Goal: Navigation & Orientation: Find specific page/section

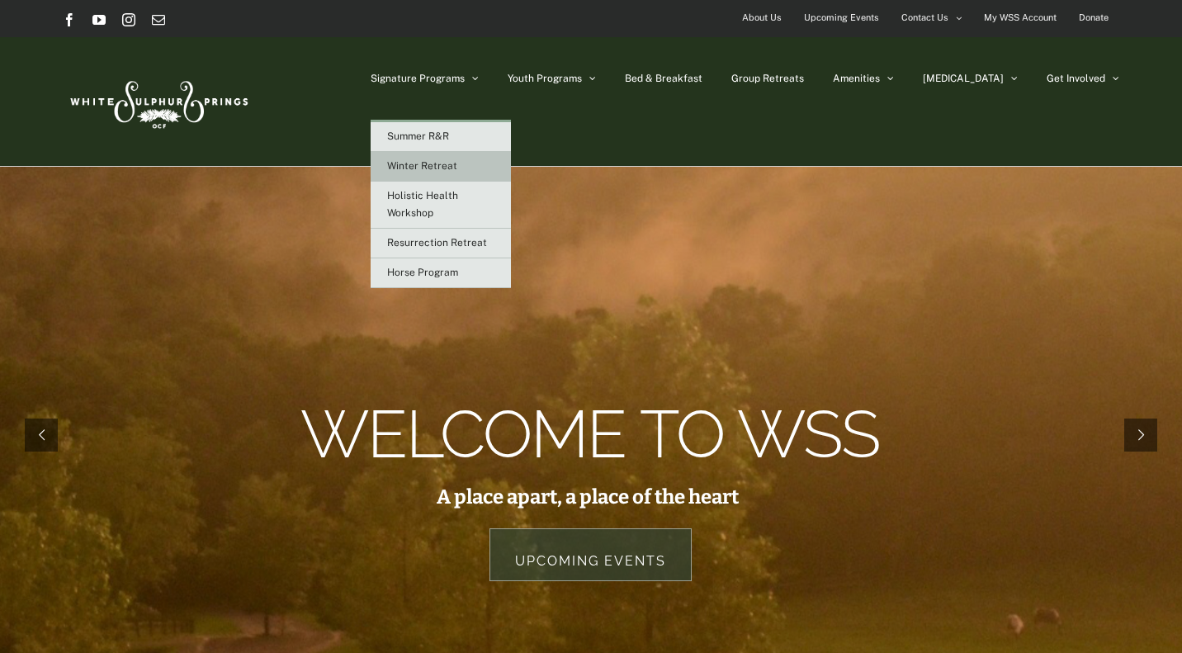
click at [457, 164] on span "Winter Retreat" at bounding box center [422, 166] width 70 height 12
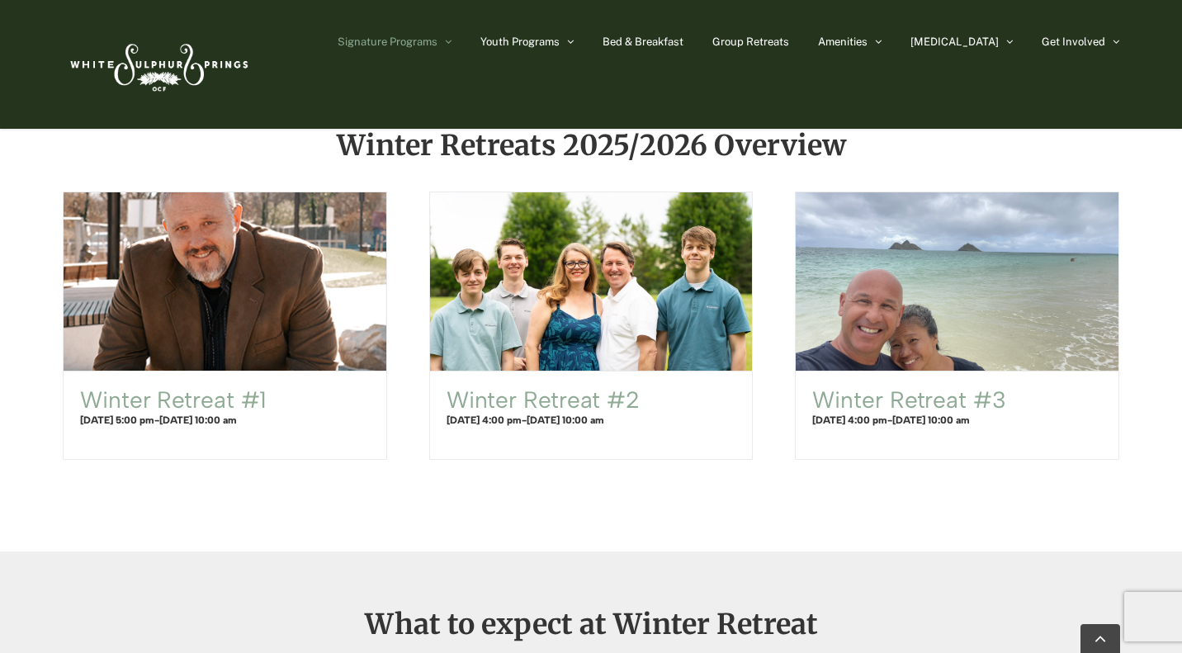
scroll to position [1023, 0]
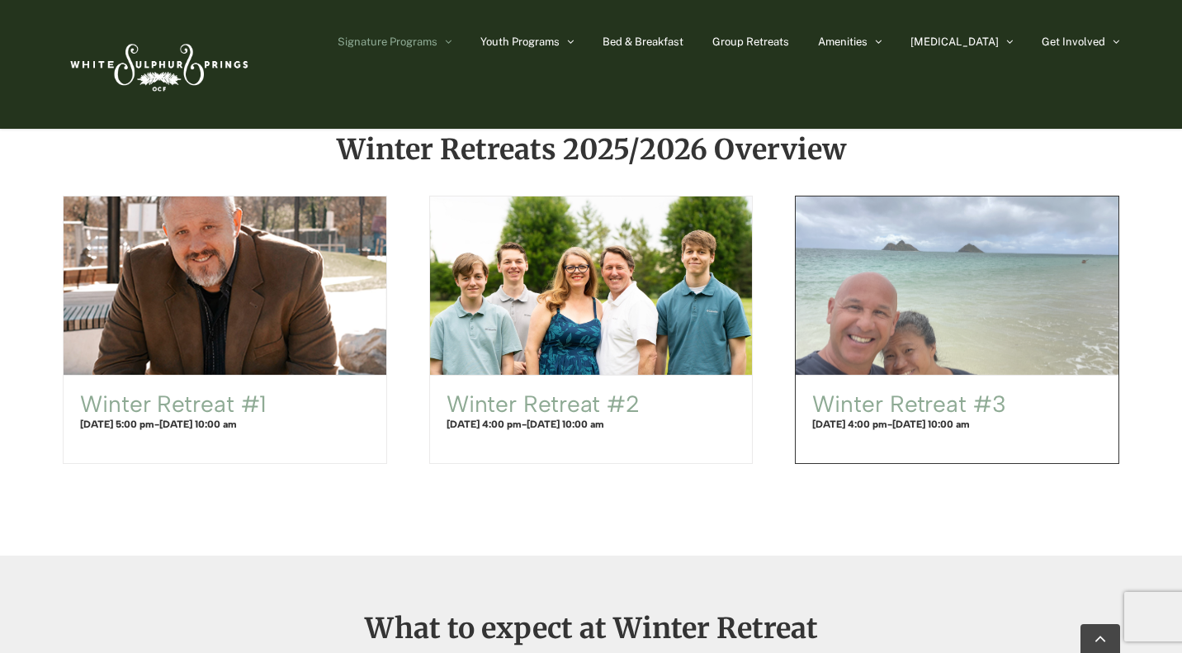
click at [885, 277] on span "Winter Retreat #3" at bounding box center [957, 285] width 355 height 196
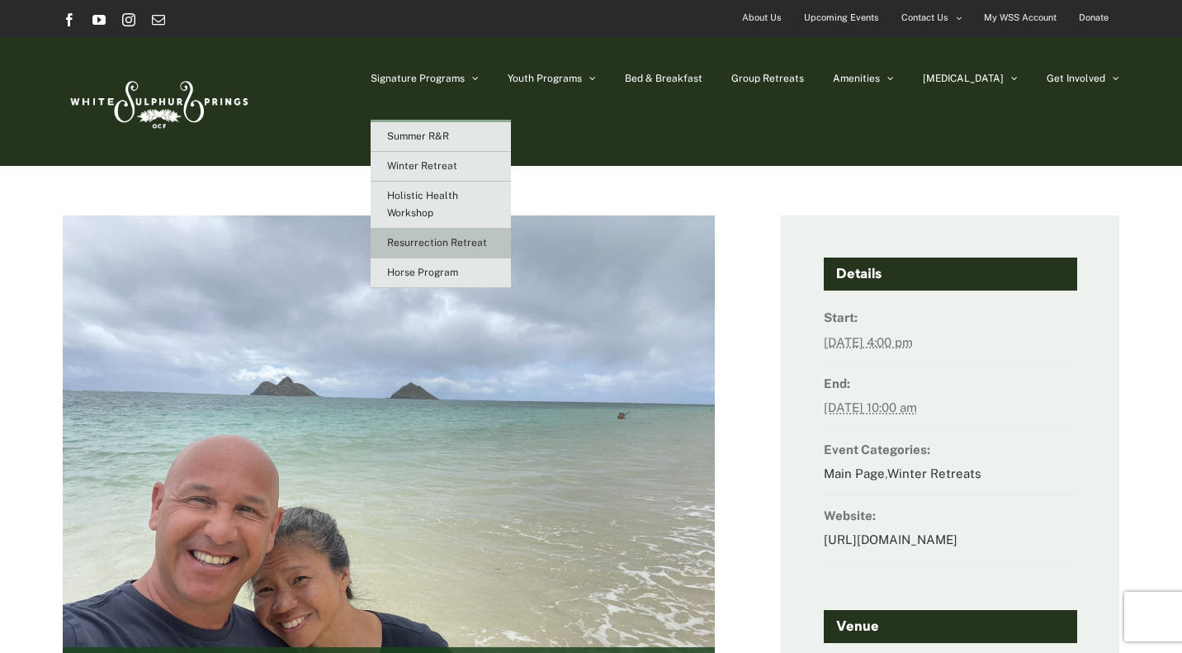
click at [483, 246] on span "Resurrection Retreat" at bounding box center [437, 243] width 100 height 12
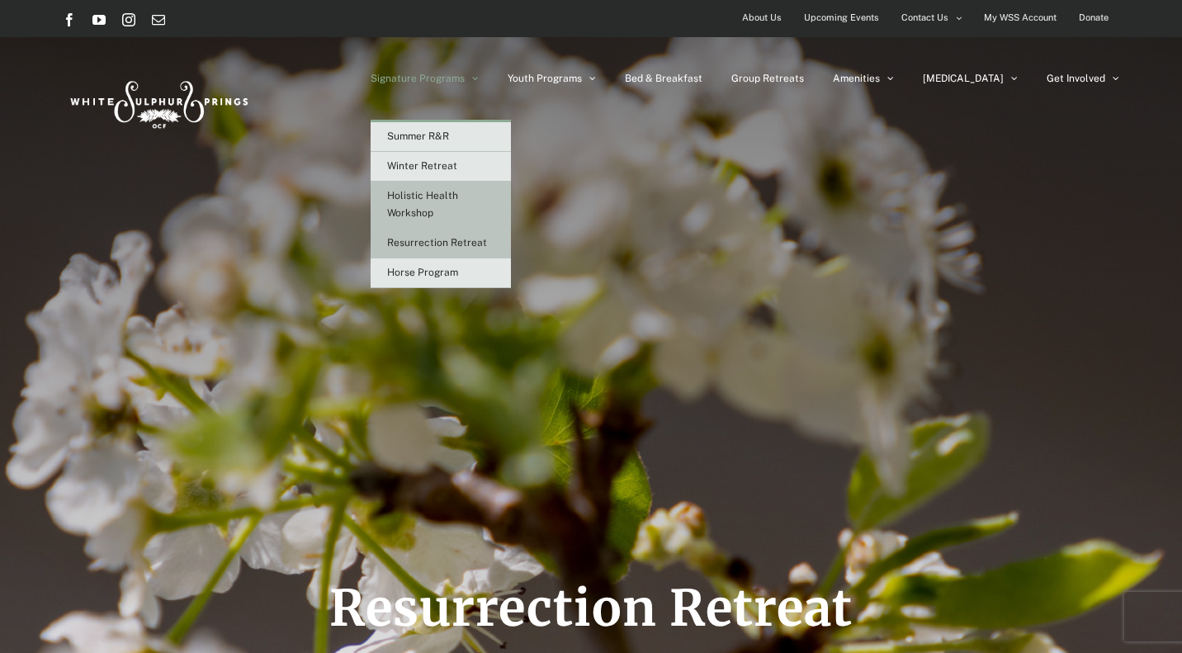
click at [458, 201] on span "Holistic Health Workshop" at bounding box center [422, 204] width 71 height 29
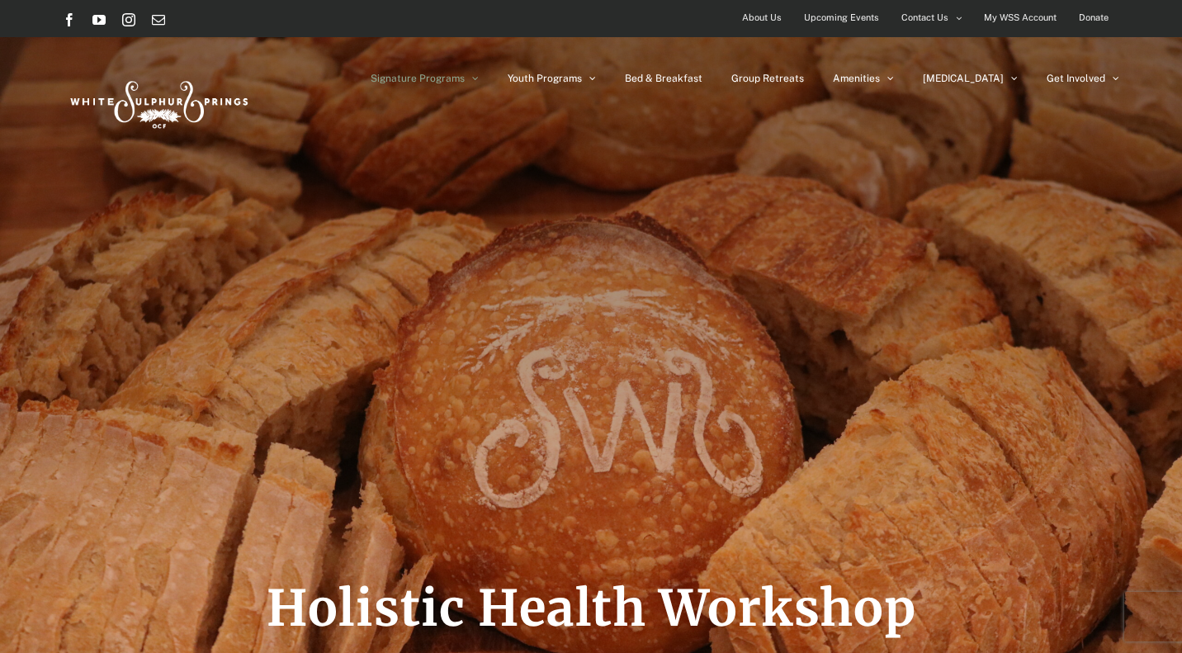
click at [769, 18] on span "About Us" at bounding box center [762, 18] width 40 height 24
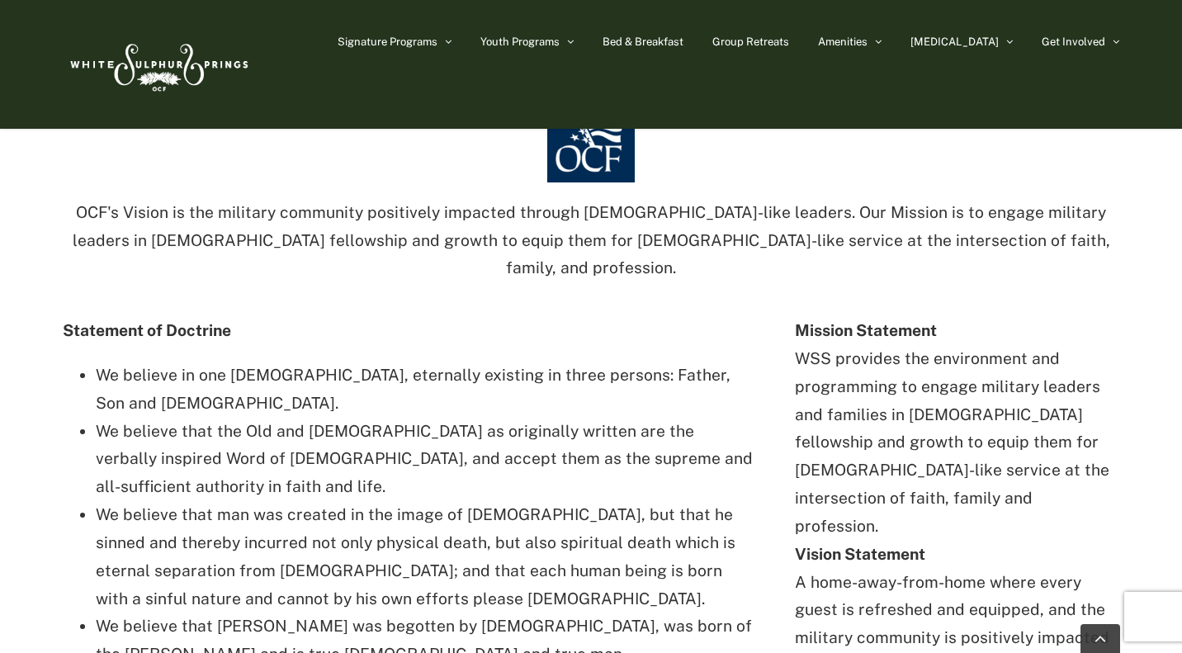
scroll to position [2830, 0]
